Goal: Information Seeking & Learning: Learn about a topic

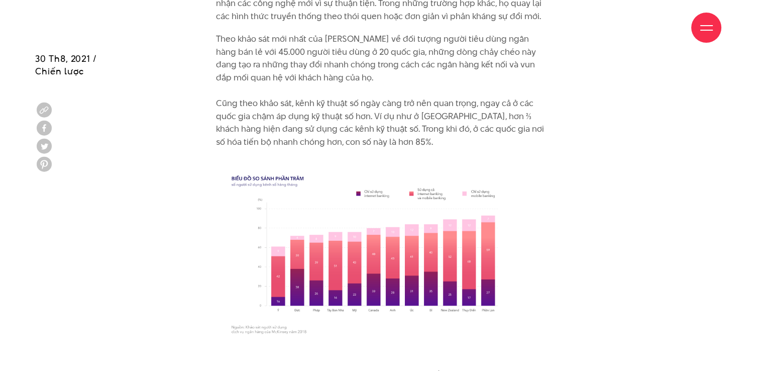
scroll to position [3517, 0]
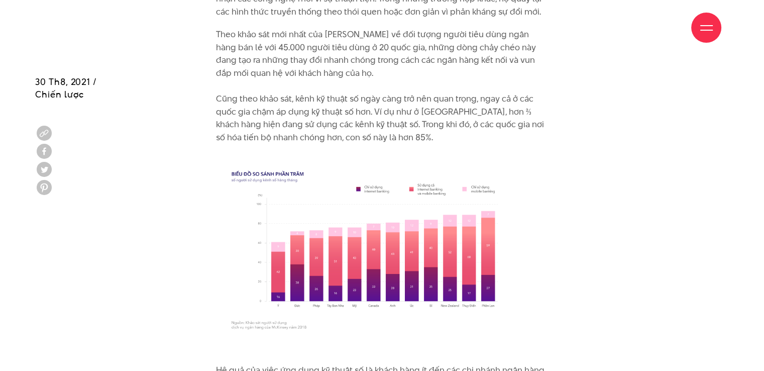
click at [430, 187] on img at bounding box center [382, 247] width 332 height 187
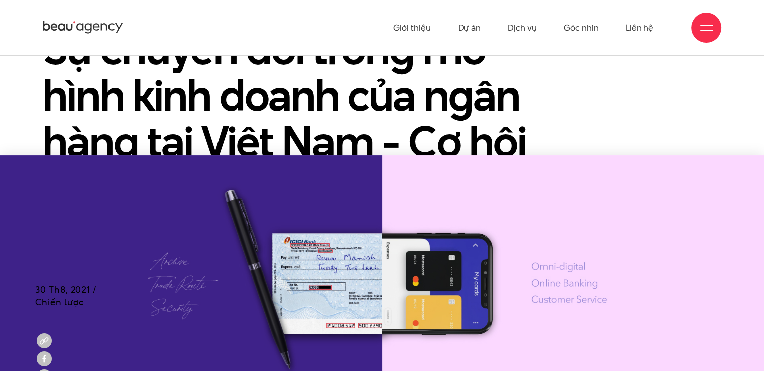
scroll to position [0, 0]
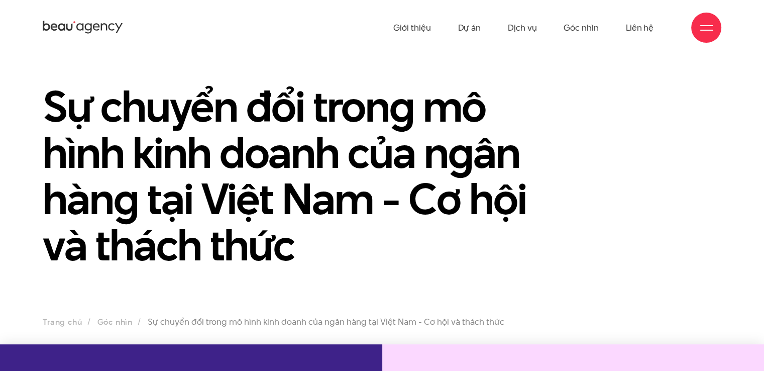
drag, startPoint x: 327, startPoint y: 1, endPoint x: 170, endPoint y: 17, distance: 157.5
click at [180, 31] on div "Giới thiệu Dự án Dịch vụ Góc nhìn Liên hệ" at bounding box center [382, 27] width 679 height 55
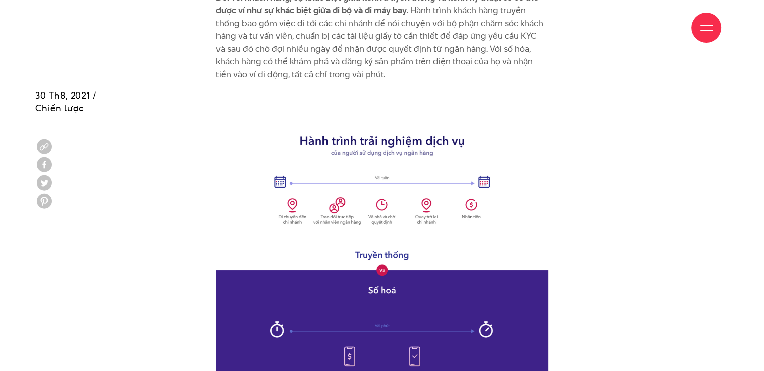
scroll to position [4472, 0]
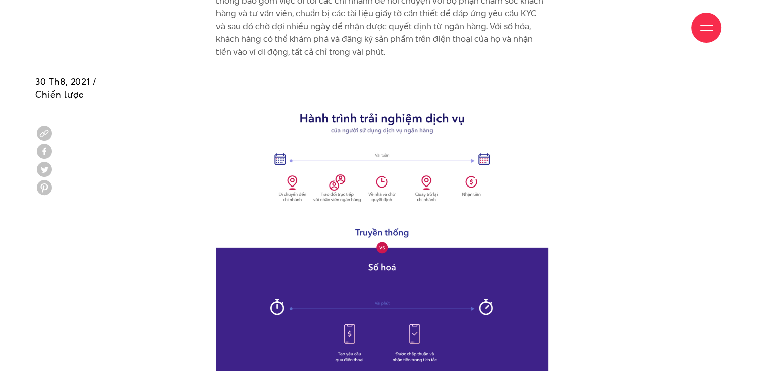
click at [301, 81] on img at bounding box center [382, 247] width 332 height 332
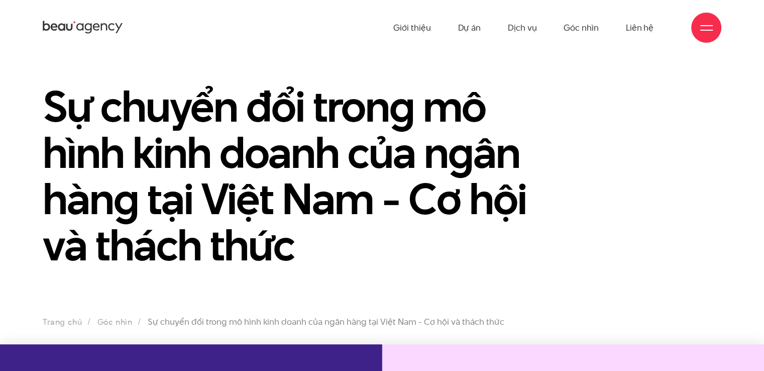
drag, startPoint x: 747, startPoint y: 1, endPoint x: 533, endPoint y: 256, distance: 333.4
click at [534, 256] on h1 "Sự chuyển đổi trong mô hình kinh doanh của ngân hàng tại Việt Nam - Cơ hội và t…" at bounding box center [295, 175] width 505 height 185
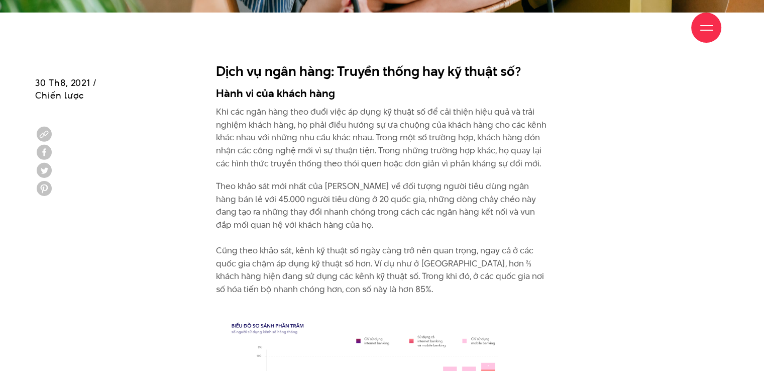
scroll to position [3366, 0]
